Goal: Find specific page/section: Find specific page/section

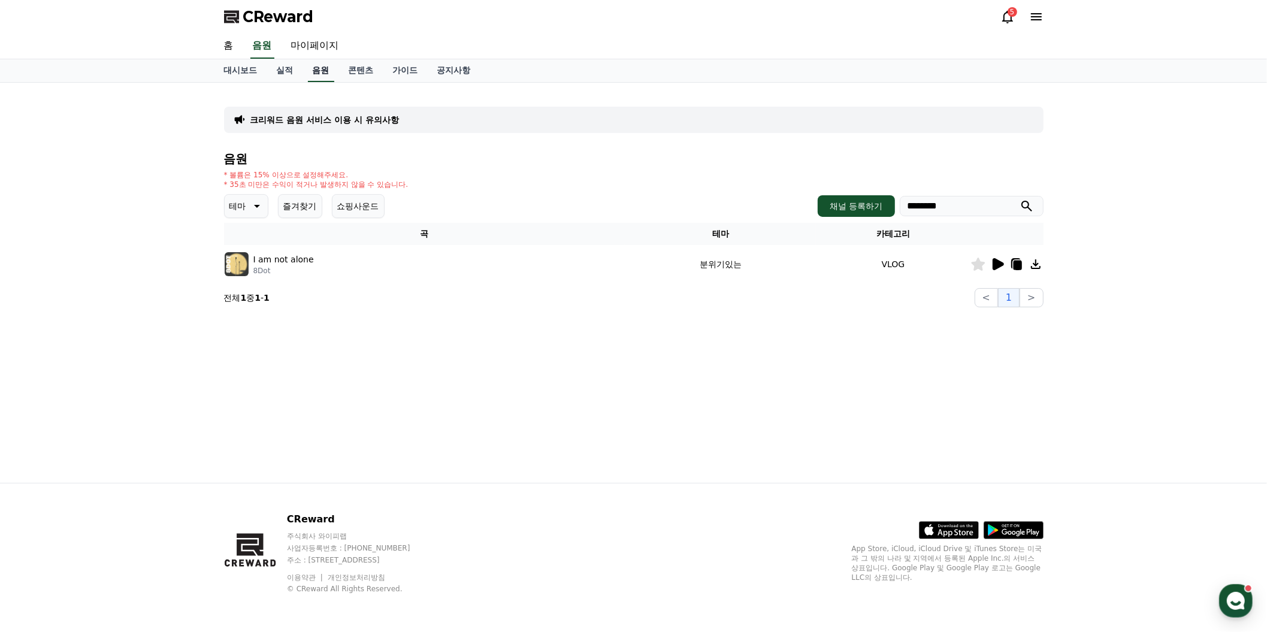
scroll to position [121, 0]
click at [334, 59] on link "음원" at bounding box center [321, 70] width 26 height 23
click at [303, 82] on link "실적" at bounding box center [285, 70] width 36 height 23
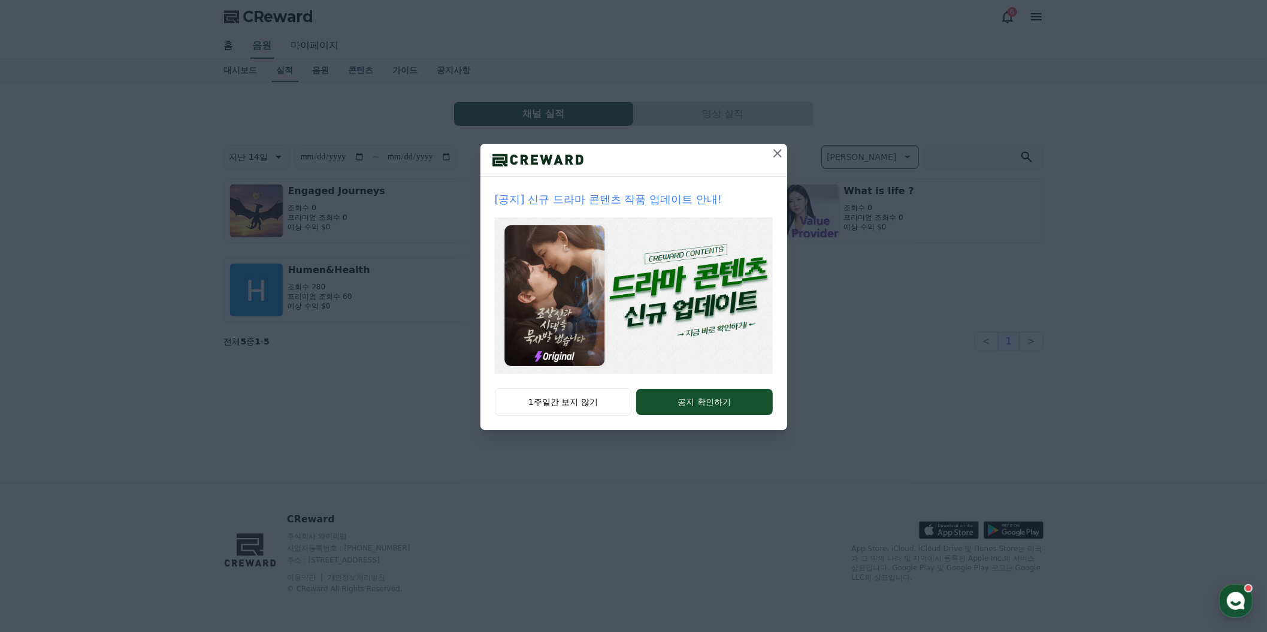
click at [785, 161] on icon at bounding box center [778, 153] width 14 height 14
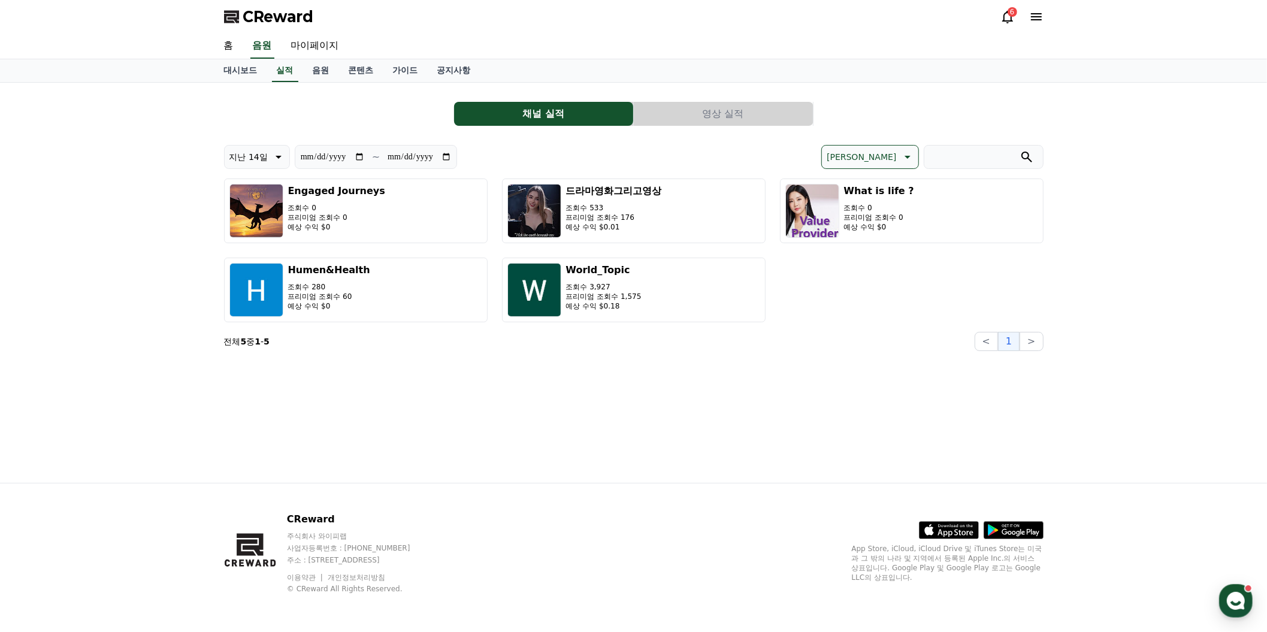
click at [1008, 17] on div "6" at bounding box center [1013, 12] width 10 height 10
